Goal: Task Accomplishment & Management: Use online tool/utility

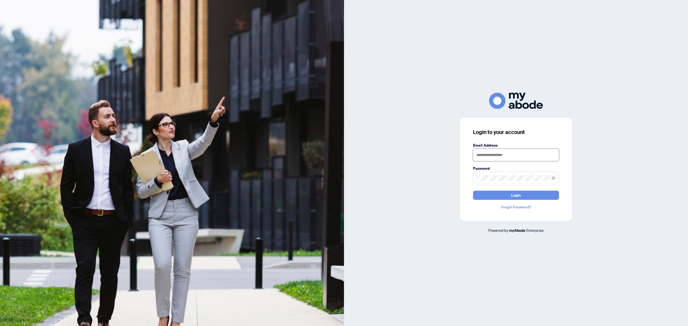
click at [509, 157] on input "text" at bounding box center [516, 155] width 86 height 12
type input "**********"
click at [473, 191] on button "Login" at bounding box center [516, 195] width 86 height 9
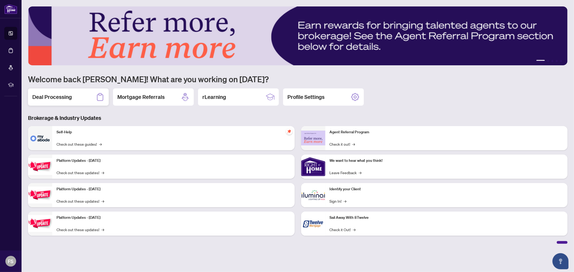
click at [68, 98] on h2 "Deal Processing" at bounding box center [52, 97] width 40 height 8
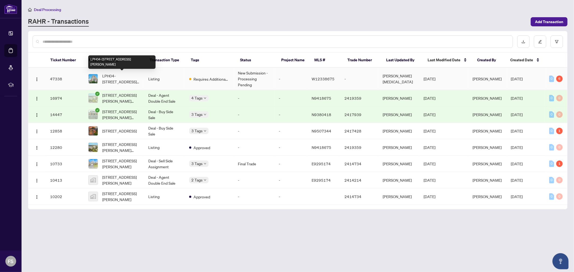
click at [126, 77] on span "LPH04-55 De Boers Dr, Toronto, Ontario M3J 0G5, Canada" at bounding box center [120, 79] width 37 height 12
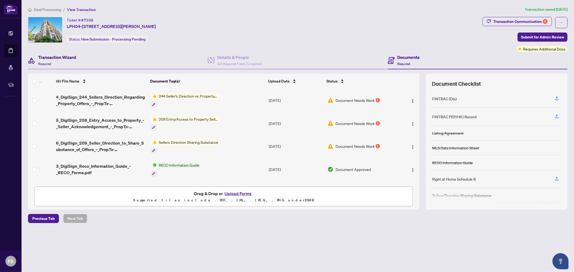
click at [59, 59] on h4 "Transaction Wizard" at bounding box center [57, 57] width 38 height 6
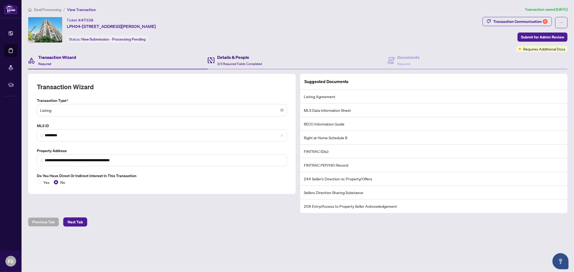
click at [225, 60] on h4 "Details & People" at bounding box center [239, 57] width 45 height 6
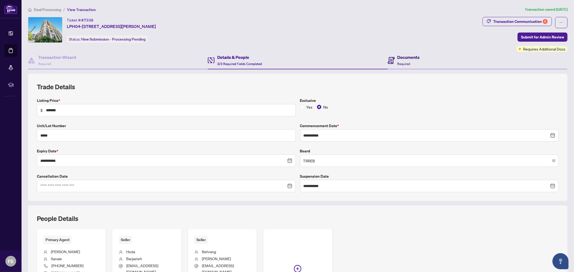
click at [405, 56] on h4 "Documents" at bounding box center [408, 57] width 22 height 6
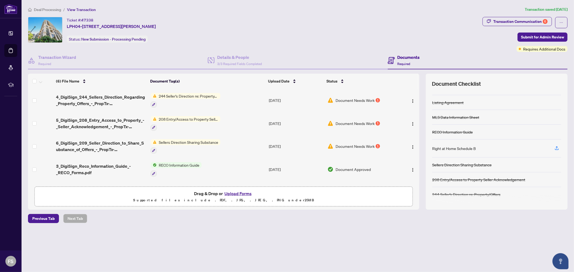
scroll to position [31, 0]
click at [411, 100] on img "button" at bounding box center [412, 101] width 4 height 4
click at [318, 229] on div "Deal Processing / View Transaction Transaction saved 4 days ago Ticket #: 47338…" at bounding box center [297, 124] width 543 height 236
click at [154, 105] on icon "button" at bounding box center [153, 104] width 3 height 3
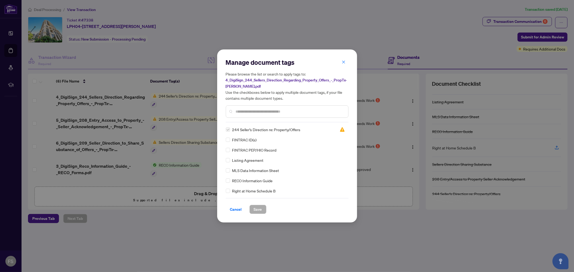
click at [344, 62] on icon "close" at bounding box center [343, 62] width 3 height 3
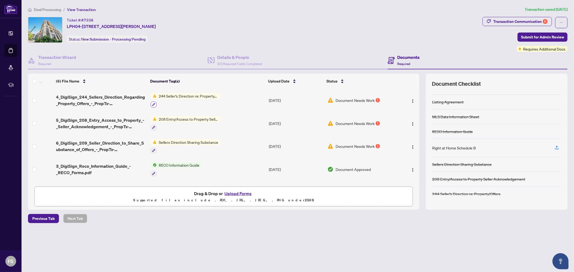
click at [152, 104] on icon "button" at bounding box center [153, 104] width 3 height 3
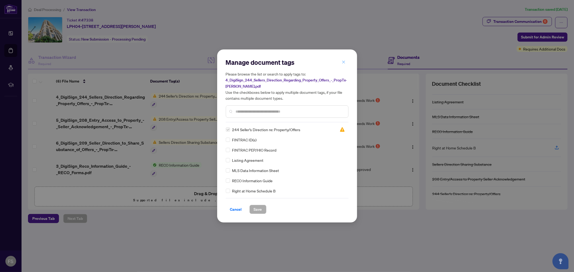
click at [342, 63] on icon "close" at bounding box center [343, 62] width 3 height 3
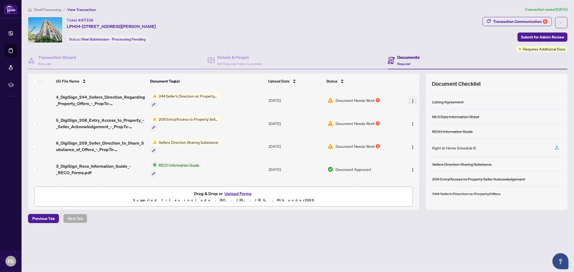
click at [410, 100] on img "button" at bounding box center [412, 101] width 4 height 4
click at [314, 222] on div "Previous Tab Next Tab" at bounding box center [297, 218] width 539 height 9
click at [154, 104] on icon "button" at bounding box center [153, 104] width 3 height 3
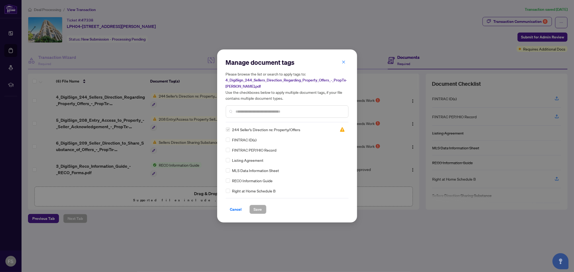
click at [344, 63] on icon "close" at bounding box center [343, 62] width 4 height 4
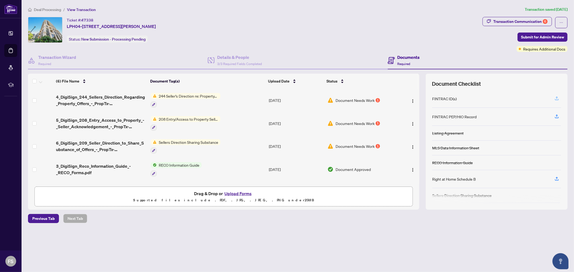
click at [558, 99] on icon "button" at bounding box center [556, 99] width 4 height 1
click at [254, 235] on div "Deal Processing / View Transaction Transaction saved 4 days ago Ticket #: 47338…" at bounding box center [297, 124] width 543 height 236
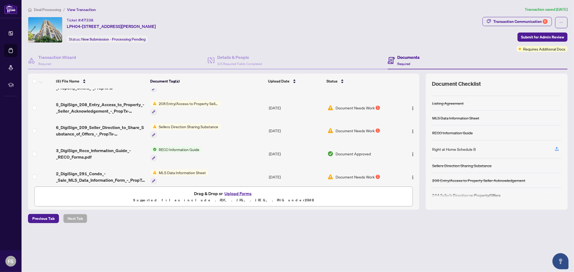
scroll to position [0, 0]
